Goal: Find specific page/section: Find specific page/section

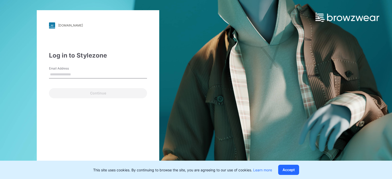
type input "**********"
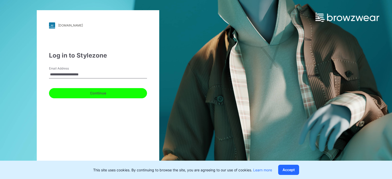
click at [96, 94] on button "Continue" at bounding box center [98, 93] width 98 height 10
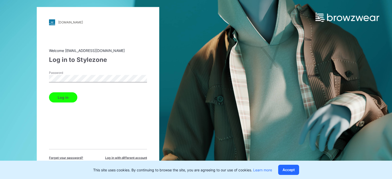
click at [66, 93] on button "Log in" at bounding box center [63, 97] width 28 height 10
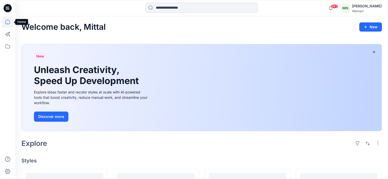
click at [9, 21] on icon at bounding box center [7, 21] width 11 height 11
click at [6, 46] on icon at bounding box center [7, 46] width 11 height 11
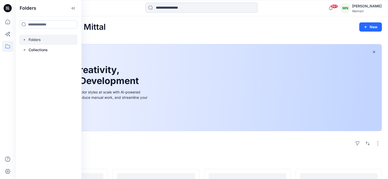
click at [39, 42] on div at bounding box center [48, 40] width 58 height 10
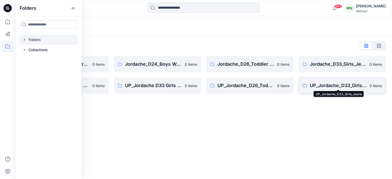
click at [331, 85] on p "UP_Jordache_D33_Girls_Jeans" at bounding box center [338, 85] width 57 height 7
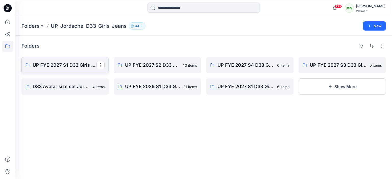
click at [71, 66] on p "UP FYE 2027 S1 D33 Girls Bottoms Jordache" at bounding box center [65, 65] width 64 height 7
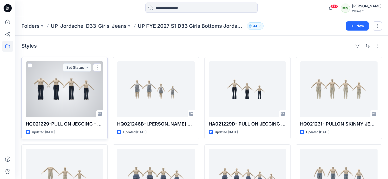
click at [82, 93] on div at bounding box center [65, 89] width 78 height 56
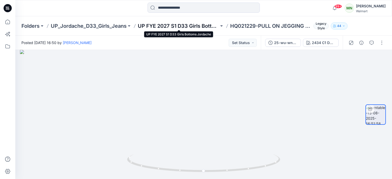
click at [177, 23] on p "UP FYE 2027 S1 D33 Girls Bottoms Jordache" at bounding box center [178, 25] width 81 height 7
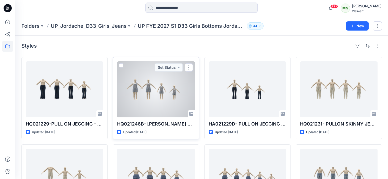
click at [172, 98] on div at bounding box center [156, 89] width 78 height 56
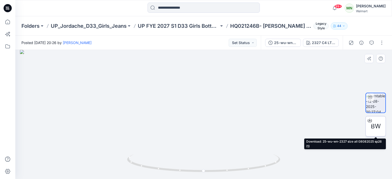
click at [375, 128] on span "BW" at bounding box center [376, 126] width 10 height 9
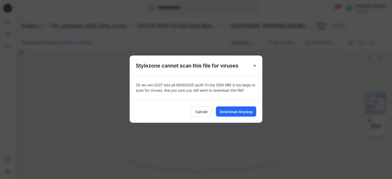
click at [375, 128] on div "Stylezone cannot scan this file for viruses 25-wu-wn-2327 size all 08082025 sp2…" at bounding box center [196, 89] width 392 height 179
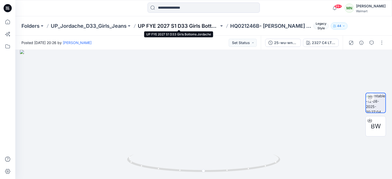
click at [189, 27] on p "UP FYE 2027 S1 D33 Girls Bottoms Jordache" at bounding box center [178, 25] width 81 height 7
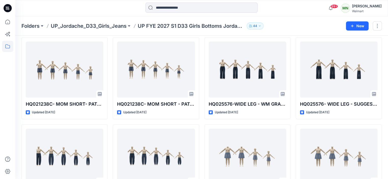
scroll to position [322, 0]
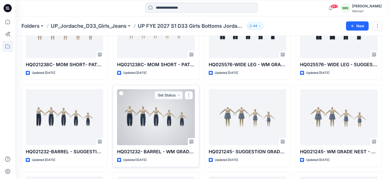
click at [177, 115] on div at bounding box center [156, 117] width 78 height 56
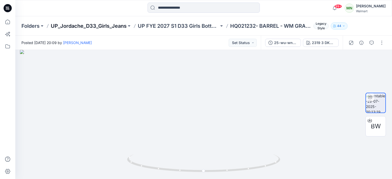
click at [106, 28] on p "UP_Jordache_D33_Girls_Jeans" at bounding box center [89, 25] width 76 height 7
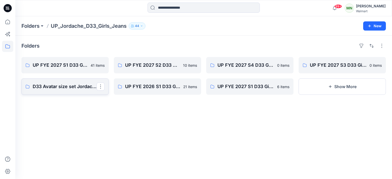
click at [64, 90] on p "D33 Avatar size set Jordache" at bounding box center [65, 86] width 64 height 7
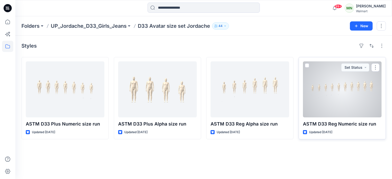
click at [331, 98] on div at bounding box center [342, 89] width 79 height 56
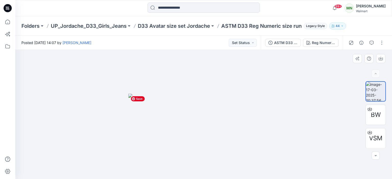
click at [248, 117] on img at bounding box center [203, 137] width 151 height 86
click at [165, 28] on p "D33 Avatar size set Jordache" at bounding box center [174, 25] width 72 height 7
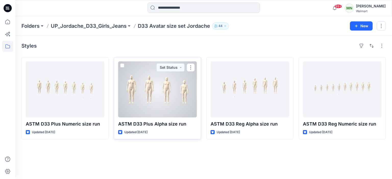
click at [176, 83] on div at bounding box center [157, 89] width 79 height 56
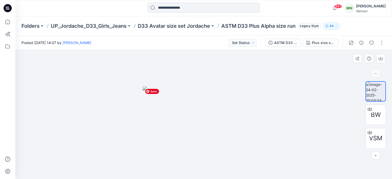
click at [224, 97] on img at bounding box center [204, 133] width 122 height 93
click at [96, 24] on p "UP_Jordache_D33_Girls_Jeans" at bounding box center [89, 25] width 76 height 7
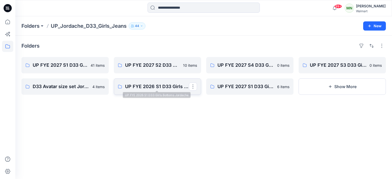
click at [154, 83] on p "UP FYE 2026 S1 D33 Girls Bottoms Jordache" at bounding box center [157, 86] width 64 height 7
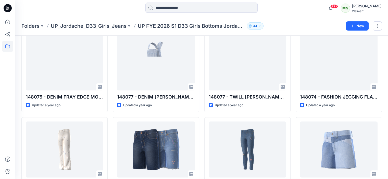
scroll to position [288, 0]
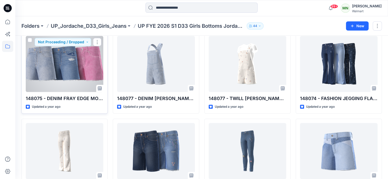
click at [67, 47] on div at bounding box center [65, 64] width 78 height 56
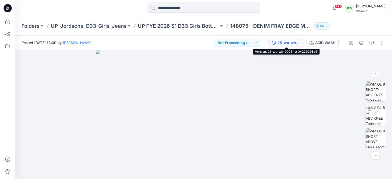
click at [285, 41] on div "25-wu-wn-2008 1st 04222024 c5" at bounding box center [288, 43] width 23 height 6
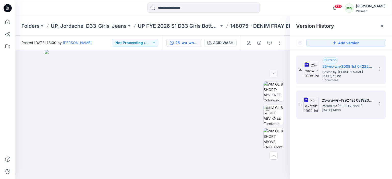
click at [342, 113] on div "1. 25-[PERSON_NAME]-1992 1st 03192024 soft silver Posted by: [PERSON_NAME] [DAT…" at bounding box center [337, 105] width 77 height 24
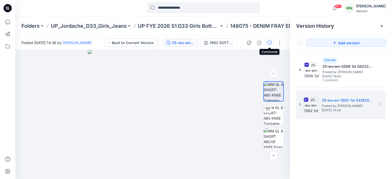
click at [270, 42] on icon "button" at bounding box center [269, 43] width 4 height 4
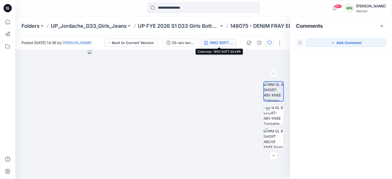
click at [222, 43] on div "1992 SOFT SILVER" at bounding box center [221, 43] width 23 height 6
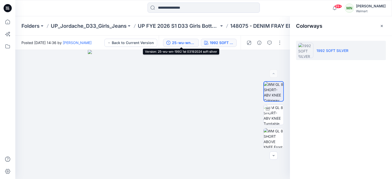
click at [194, 45] on div "25-wu-wn-1992 1st 03192024 soft silver" at bounding box center [183, 43] width 23 height 6
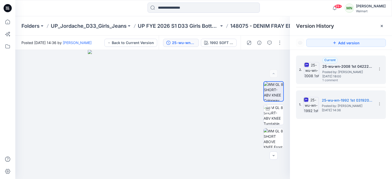
click at [326, 71] on span "Posted by: [PERSON_NAME]" at bounding box center [347, 72] width 51 height 5
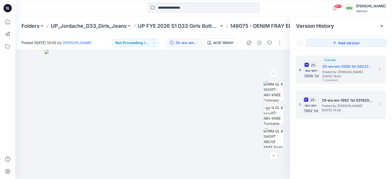
click at [357, 106] on span "Posted by: [PERSON_NAME]" at bounding box center [347, 106] width 51 height 5
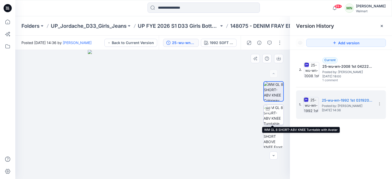
click at [270, 116] on img at bounding box center [274, 115] width 20 height 20
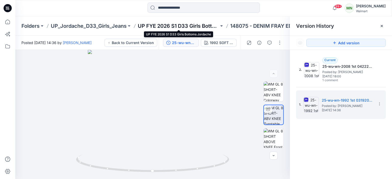
click at [176, 26] on p "UP FYE 2026 S1 D33 Girls Bottoms Jordache" at bounding box center [178, 25] width 81 height 7
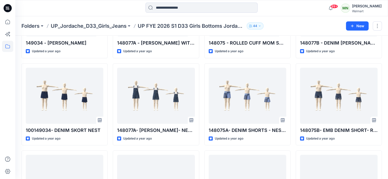
scroll to position [80, 0]
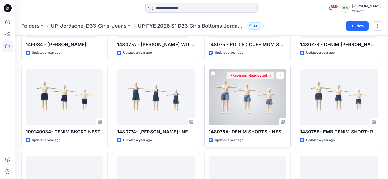
click at [223, 102] on div at bounding box center [248, 97] width 78 height 56
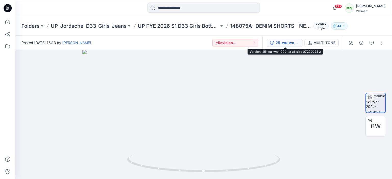
click at [293, 43] on div "25-wu-wn-1990 1st all size 07292024 2" at bounding box center [287, 43] width 23 height 6
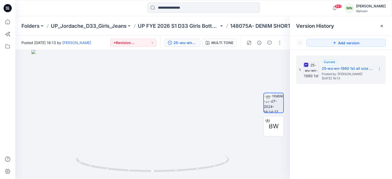
click at [223, 47] on div "25-wu-wn-1990 1st all size 07292024 2 MULTI TONE" at bounding box center [200, 43] width 80 height 14
click at [224, 44] on div "MULTI TONE" at bounding box center [222, 43] width 22 height 6
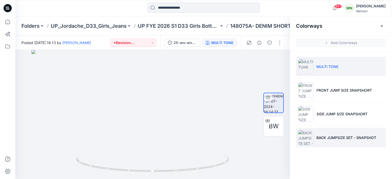
click at [319, 142] on li "BACK JUMPSIZE SET - SNAPSHOT" at bounding box center [341, 137] width 90 height 19
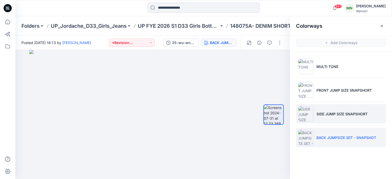
click at [321, 114] on p "SIDE JUMP SIZE SNAPSHORT" at bounding box center [341, 114] width 51 height 5
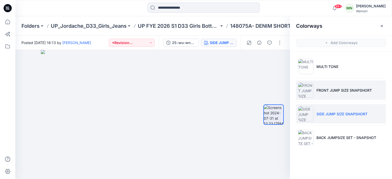
click at [334, 88] on p "FRONT JUMP SIZE SNAPSHORT" at bounding box center [343, 90] width 55 height 5
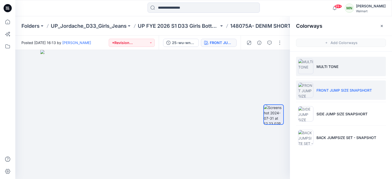
click at [331, 71] on li "MULTI TONE" at bounding box center [341, 66] width 90 height 19
